Goal: Task Accomplishment & Management: Use online tool/utility

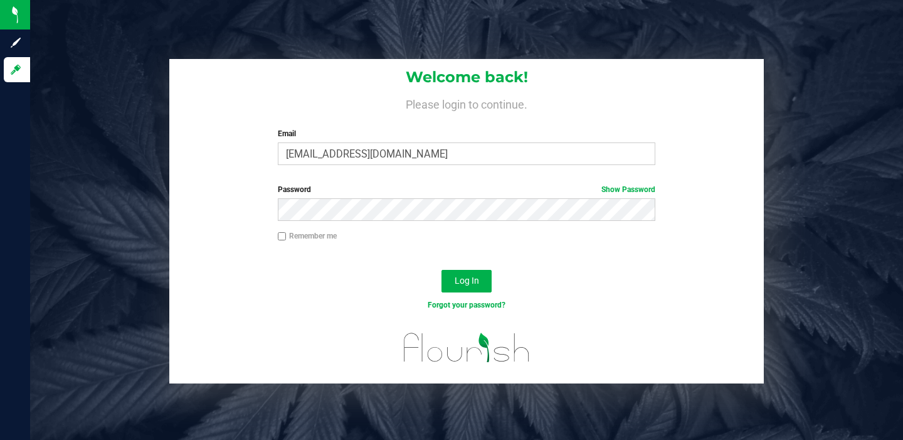
click at [451, 280] on button "Log In" at bounding box center [467, 281] width 50 height 23
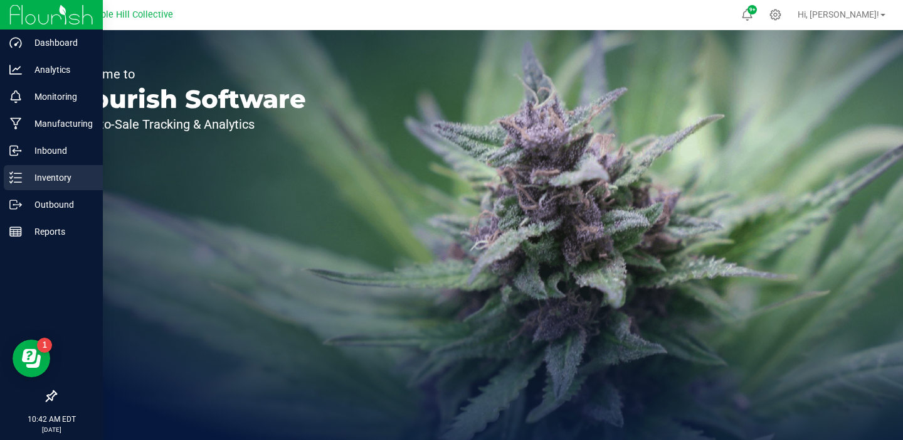
click at [38, 181] on p "Inventory" at bounding box center [59, 177] width 75 height 15
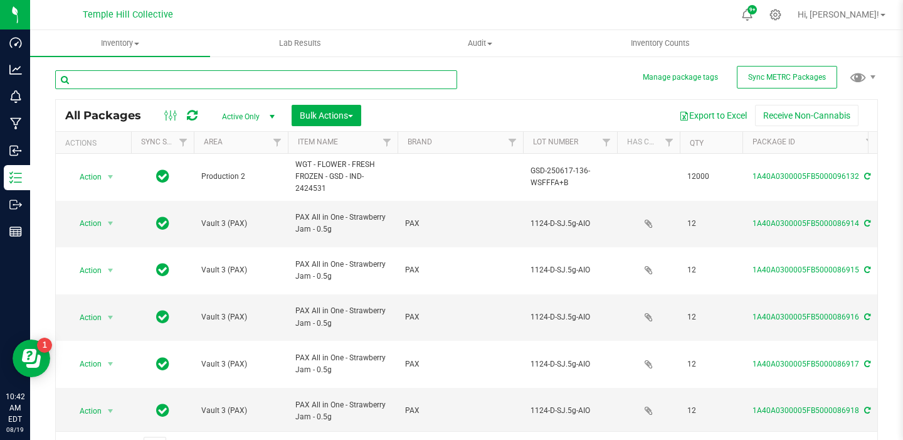
click at [152, 74] on input "text" at bounding box center [256, 79] width 402 height 19
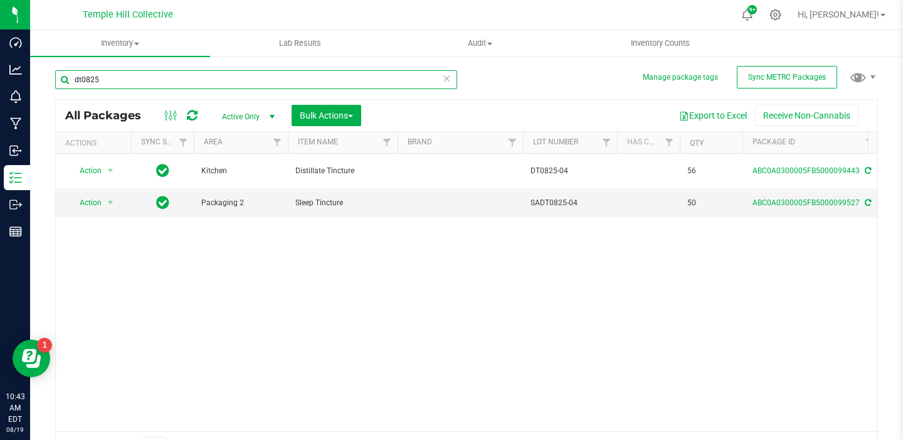
drag, startPoint x: 106, startPoint y: 82, endPoint x: 51, endPoint y: 80, distance: 54.6
click at [51, 80] on div "Manage package tags Sync METRC Packages dt0825 All Packages Active Only Active …" at bounding box center [466, 246] width 873 height 383
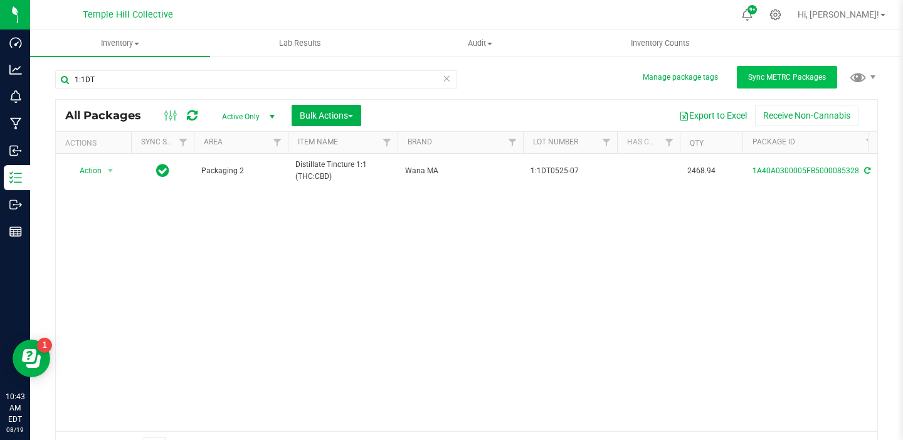
click at [808, 75] on span "Sync METRC Packages" at bounding box center [787, 77] width 78 height 9
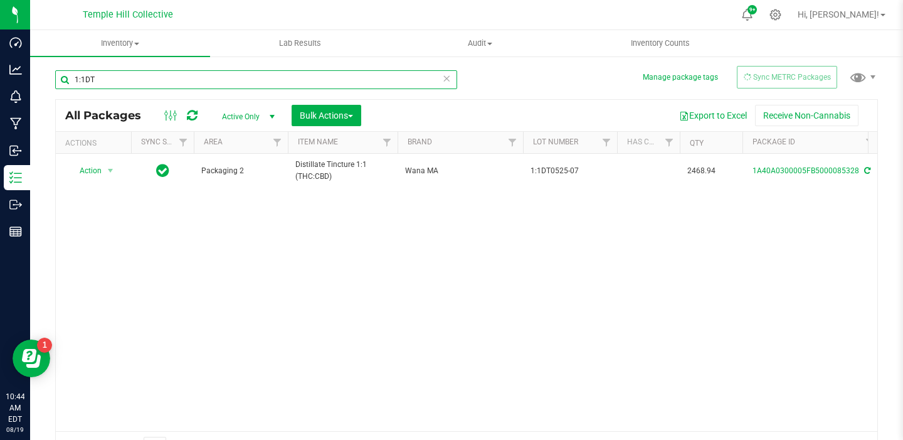
drag, startPoint x: 122, startPoint y: 77, endPoint x: 57, endPoint y: 77, distance: 64.6
click at [58, 77] on input "1:1DT" at bounding box center [256, 79] width 402 height 19
drag, startPoint x: 96, startPoint y: 86, endPoint x: 48, endPoint y: 82, distance: 48.4
click at [47, 83] on div "Manage package tags Sync METRC Packages dtcbc All Packages Active Only Active O…" at bounding box center [466, 246] width 873 height 383
drag, startPoint x: 105, startPoint y: 78, endPoint x: 38, endPoint y: 78, distance: 66.5
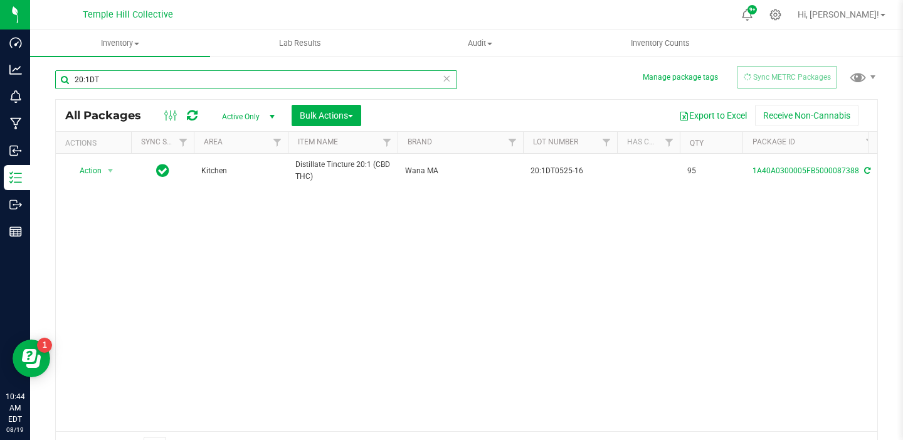
click at [38, 78] on div "Manage package tags Sync METRC Packages 20:1DT All Packages Active Only Active …" at bounding box center [466, 246] width 873 height 383
drag, startPoint x: 99, startPoint y: 82, endPoint x: 59, endPoint y: 80, distance: 40.2
click at [60, 80] on input "1:1DT" at bounding box center [256, 79] width 402 height 19
drag, startPoint x: 103, startPoint y: 75, endPoint x: 65, endPoint y: 75, distance: 38.9
click at [65, 75] on input "sadt07" at bounding box center [256, 79] width 402 height 19
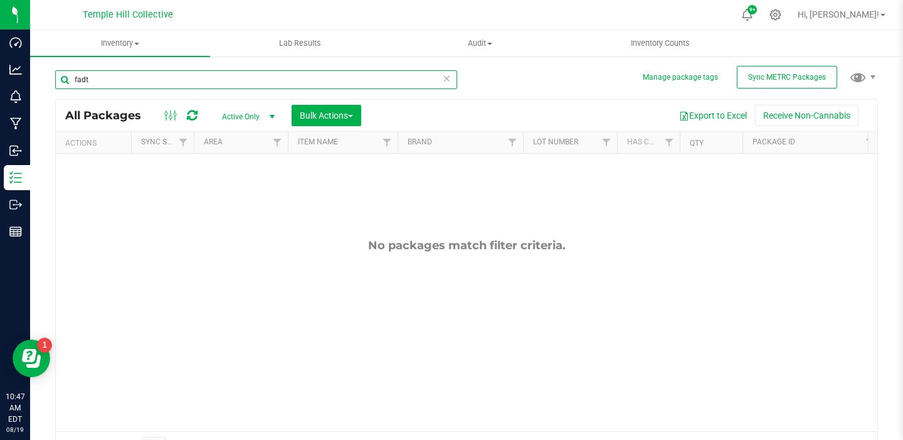
drag, startPoint x: 97, startPoint y: 81, endPoint x: 42, endPoint y: 77, distance: 54.7
click at [42, 77] on div "Manage package tags Sync METRC Packages fadt All Packages Active Only Active On…" at bounding box center [466, 246] width 873 height 383
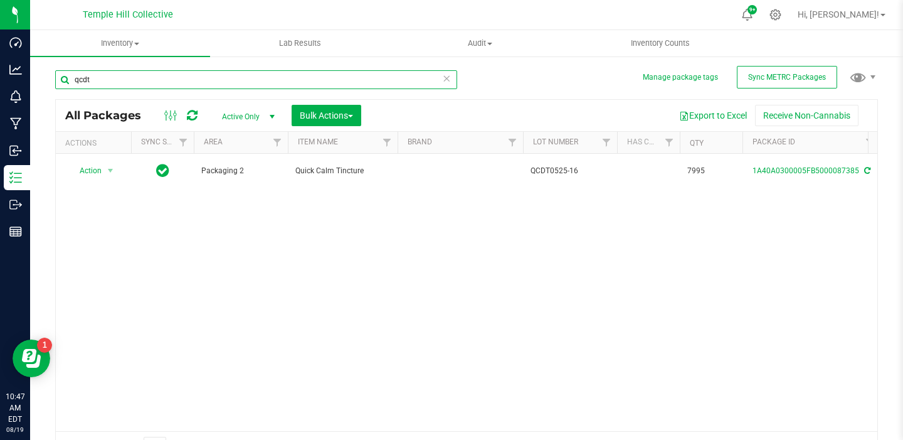
drag, startPoint x: 94, startPoint y: 81, endPoint x: 67, endPoint y: 81, distance: 27.0
click at [69, 81] on input "qcdt" at bounding box center [256, 79] width 402 height 19
type input "rt01"
